Goal: Information Seeking & Learning: Learn about a topic

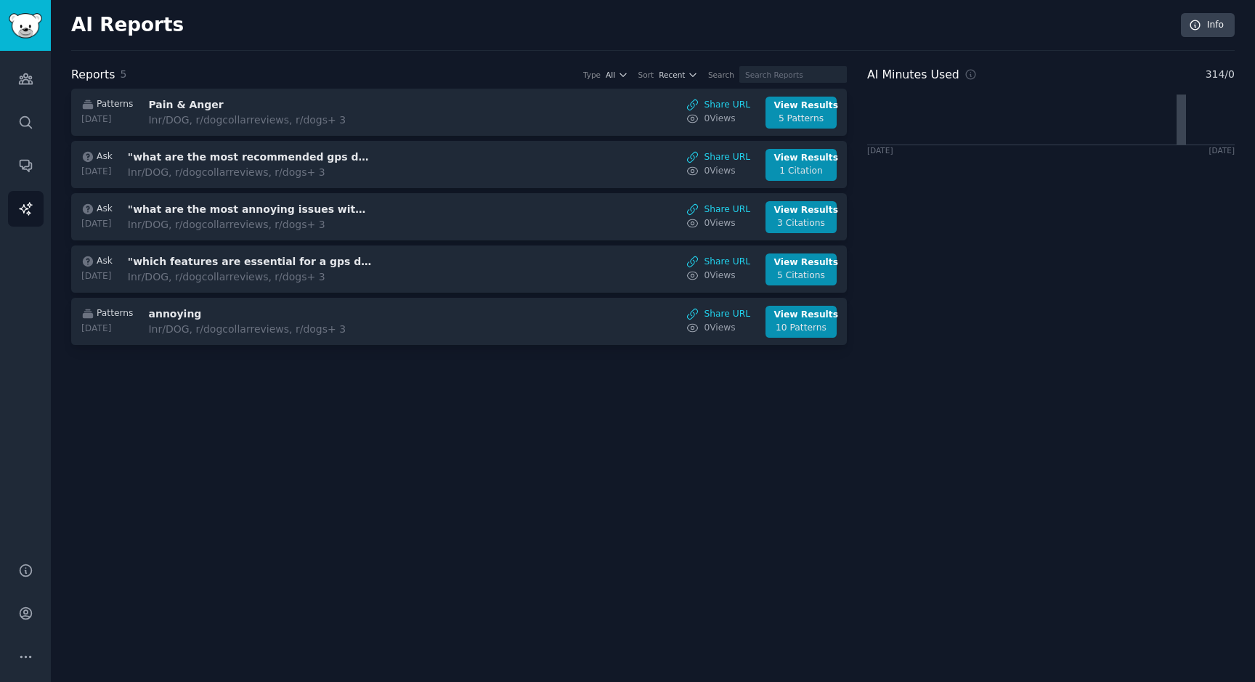
click at [564, 412] on div "AI Reports Info Reports 5 Type All Sort Recent Search Patterns [DATE] Pain & An…" at bounding box center [653, 341] width 1204 height 682
click at [1050, 347] on div "AI Minutes Used 314 / 0 [DATE] [DATE]" at bounding box center [1051, 208] width 368 height 285
click at [1026, 474] on div "AI Reports Info Reports 5 Type All Sort Recent Search Patterns [DATE] Pain & An…" at bounding box center [653, 341] width 1204 height 682
click at [375, 461] on div "AI Reports Info Reports 5 Type All Sort Recent Search Patterns [DATE] Pain & An…" at bounding box center [653, 341] width 1204 height 682
click at [798, 453] on div "AI Reports Info Reports 5 Type All Sort Recent Search Patterns [DATE] Pain & An…" at bounding box center [653, 341] width 1204 height 682
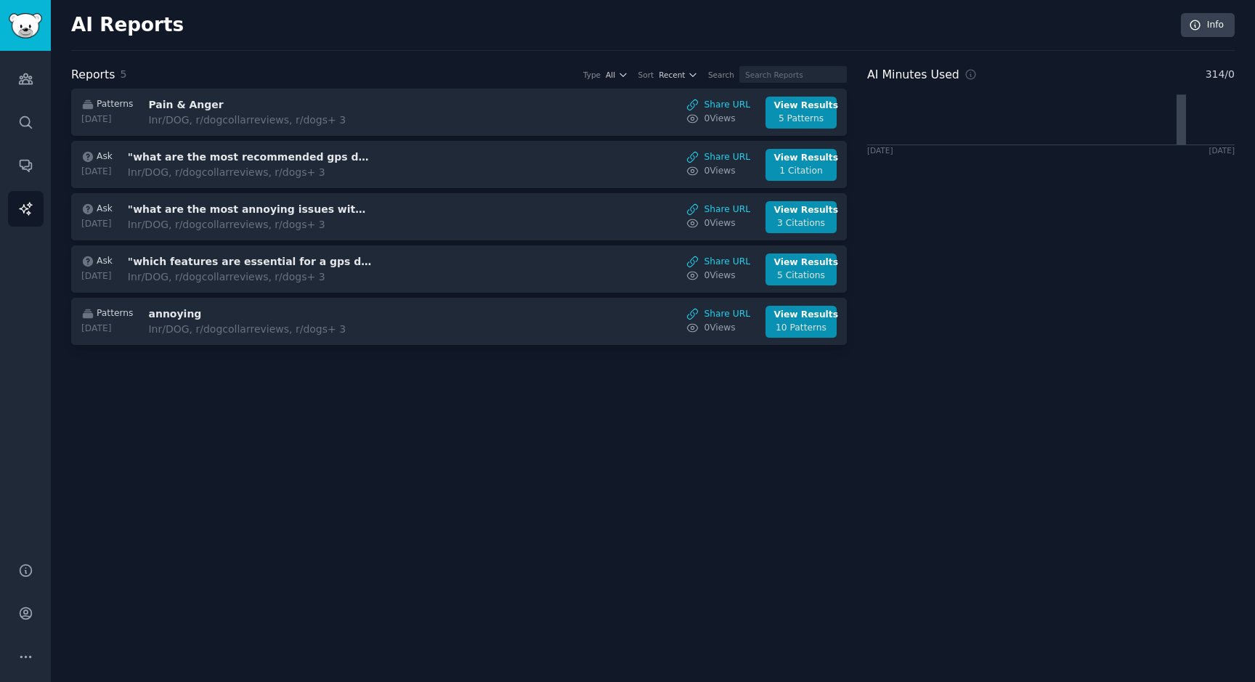
click at [1103, 249] on div "AI Minutes Used 314 / 0 [DATE] [DATE]" at bounding box center [1051, 208] width 368 height 285
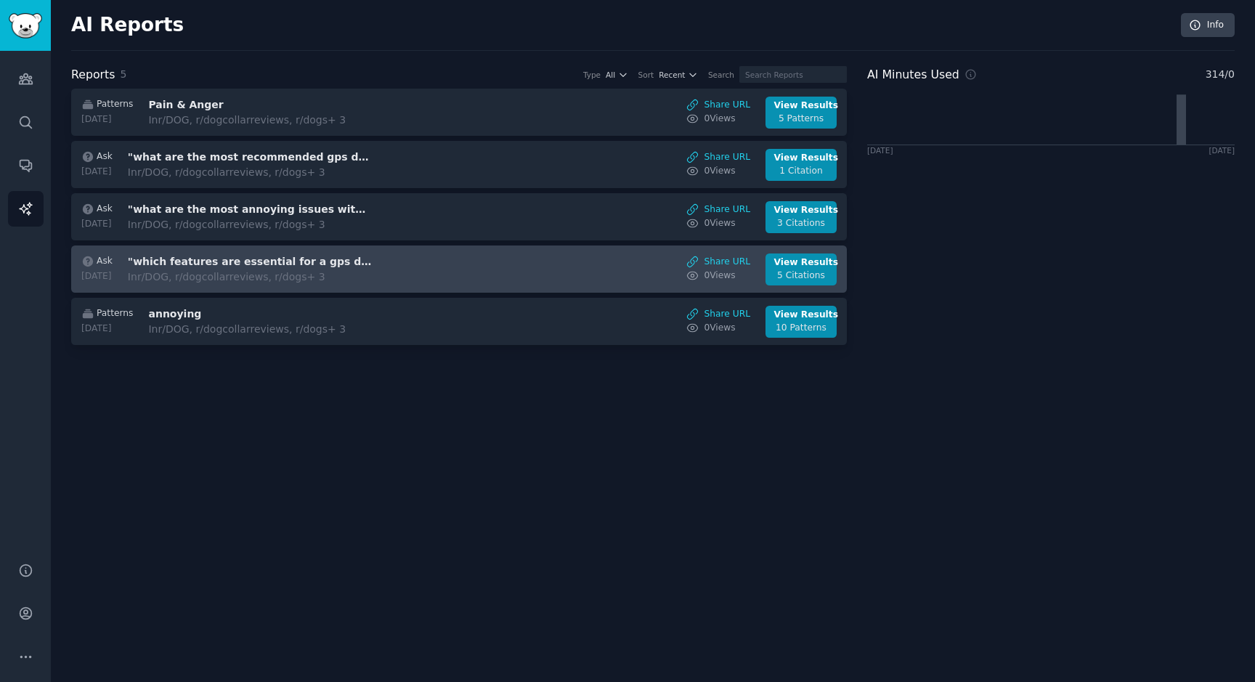
click at [125, 246] on link "Ask [DATE] "which features are essential for a gps dog tracker?" In r/DOG, r/do…" at bounding box center [459, 269] width 776 height 47
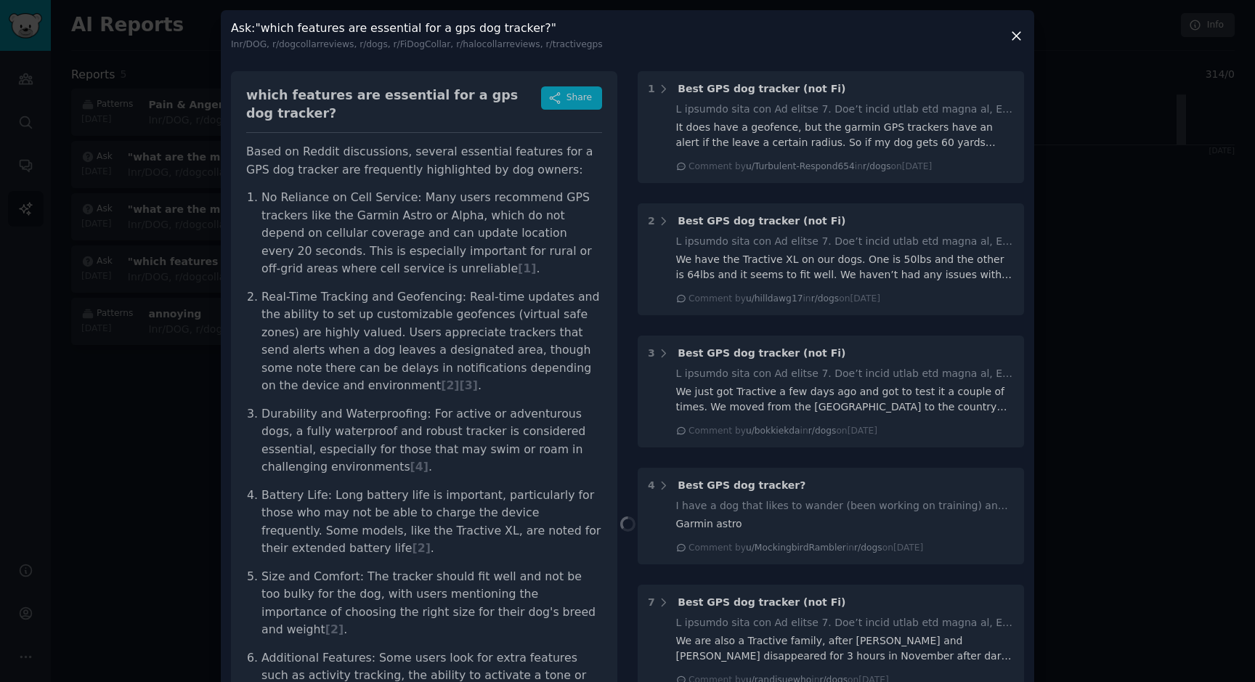
click at [89, 144] on div at bounding box center [627, 341] width 1255 height 682
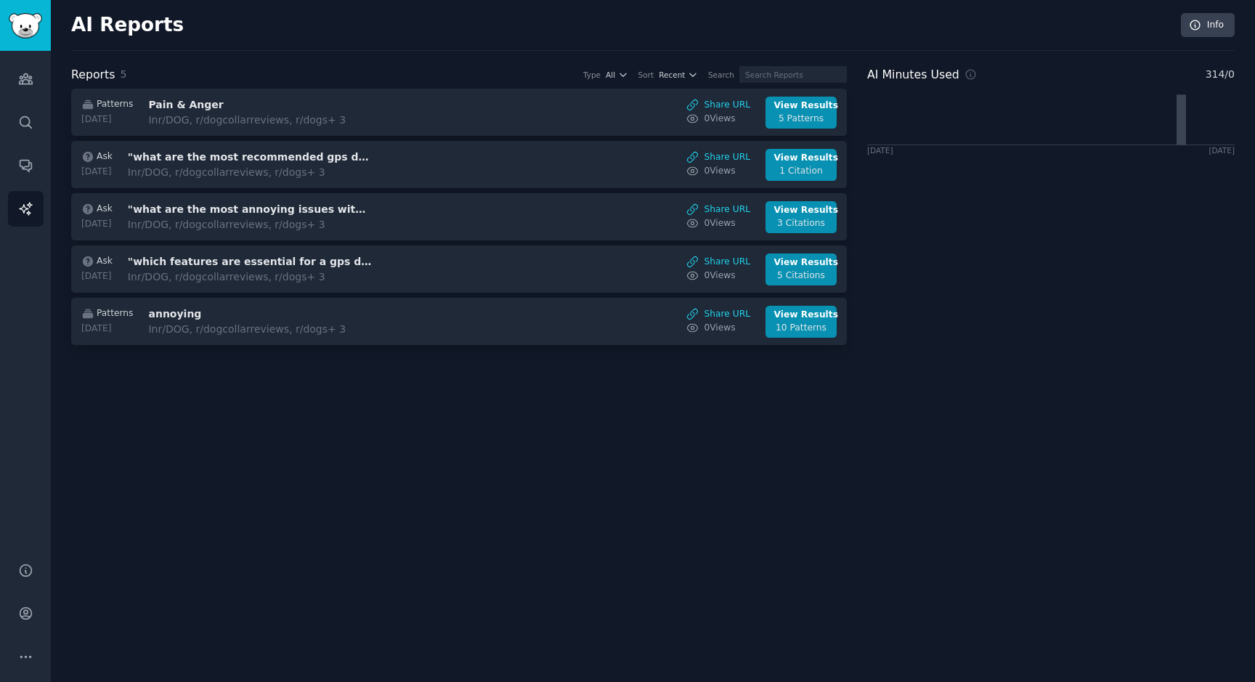
click at [638, 383] on div "AI Reports Info Reports 5 Type All Sort Recent Search Patterns [DATE] Pain & An…" at bounding box center [653, 341] width 1204 height 682
